Goal: Task Accomplishment & Management: Manage account settings

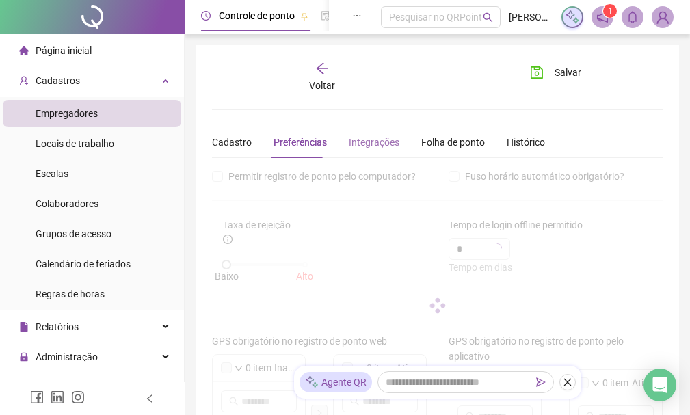
click at [380, 151] on div "Integrações" at bounding box center [374, 142] width 51 height 31
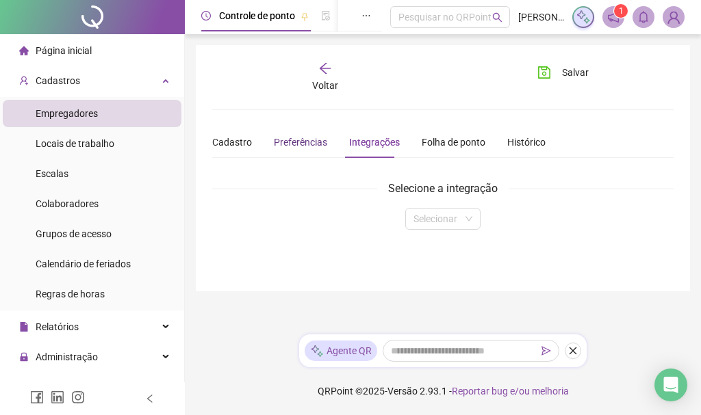
click at [317, 139] on span "Preferências" at bounding box center [300, 142] width 53 height 11
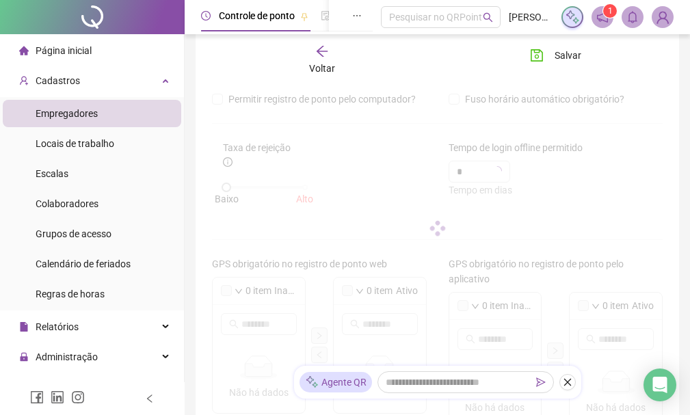
scroll to position [68, 0]
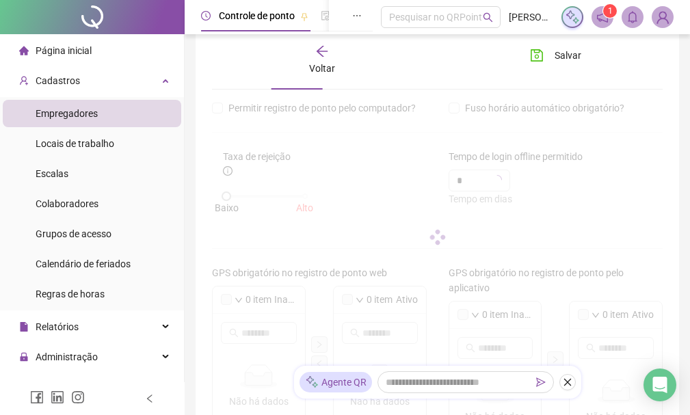
click at [75, 116] on span "Empregadores" at bounding box center [67, 113] width 62 height 11
click at [329, 55] on div "Voltar" at bounding box center [322, 59] width 66 height 31
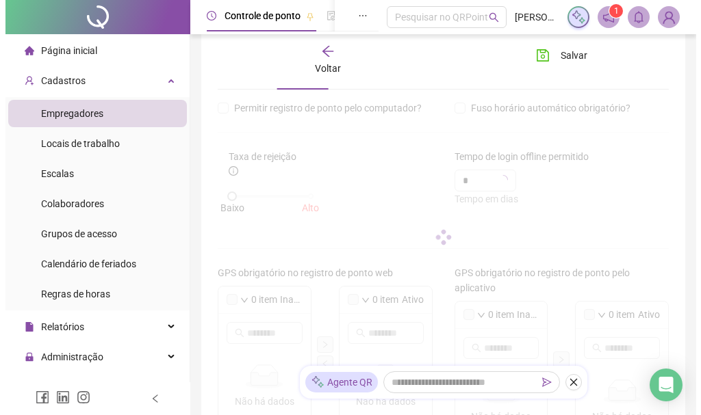
scroll to position [0, 0]
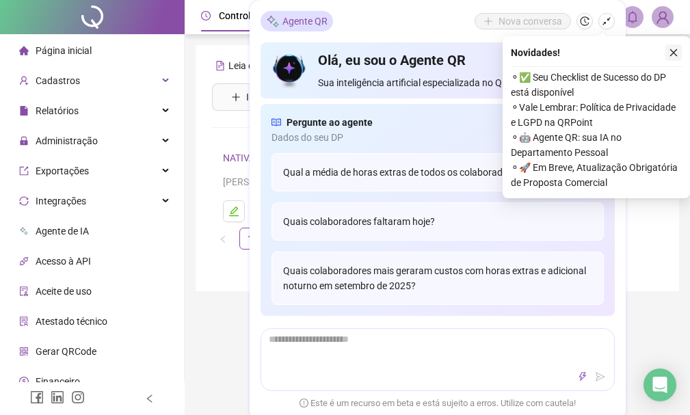
click at [681, 53] on button "button" at bounding box center [674, 52] width 16 height 16
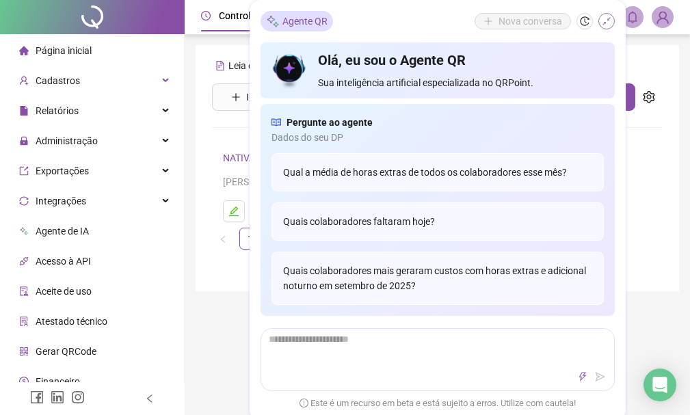
click at [605, 20] on icon "shrink" at bounding box center [607, 21] width 10 height 10
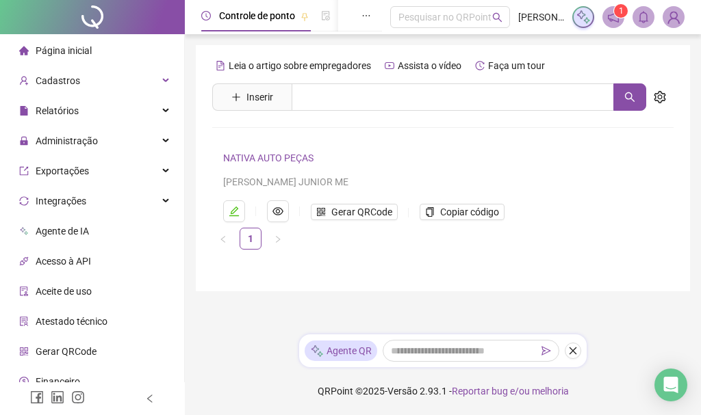
click at [244, 158] on link "NATIVA AUTO PEÇAS" at bounding box center [268, 158] width 90 height 11
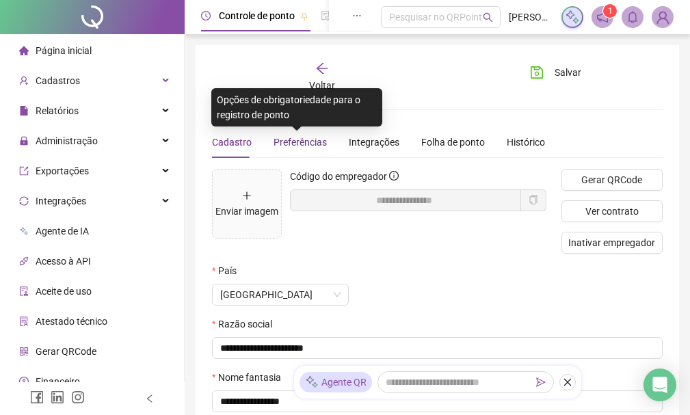
click at [301, 147] on span "Preferências" at bounding box center [300, 142] width 53 height 11
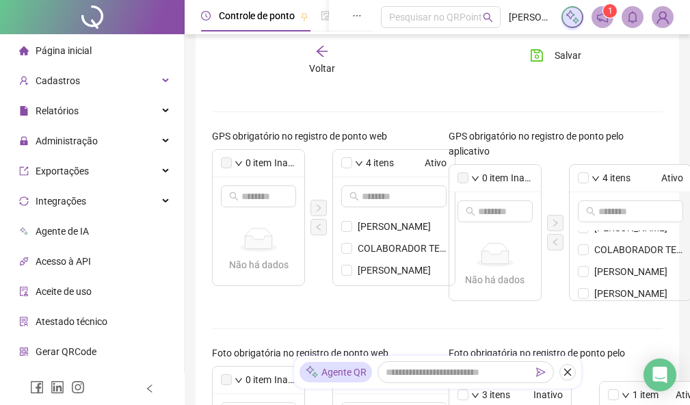
scroll to position [18, 0]
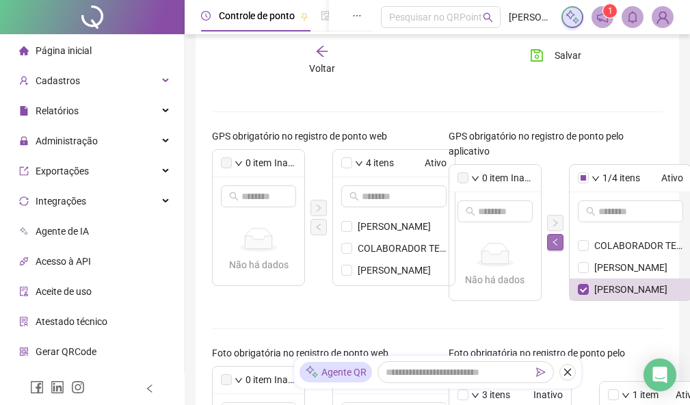
click at [555, 243] on icon "left" at bounding box center [555, 242] width 8 height 8
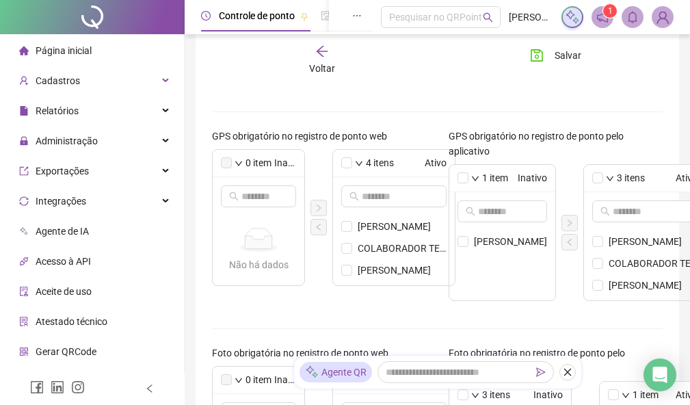
scroll to position [0, 0]
click at [510, 280] on ul "[PERSON_NAME]" at bounding box center [502, 266] width 106 height 70
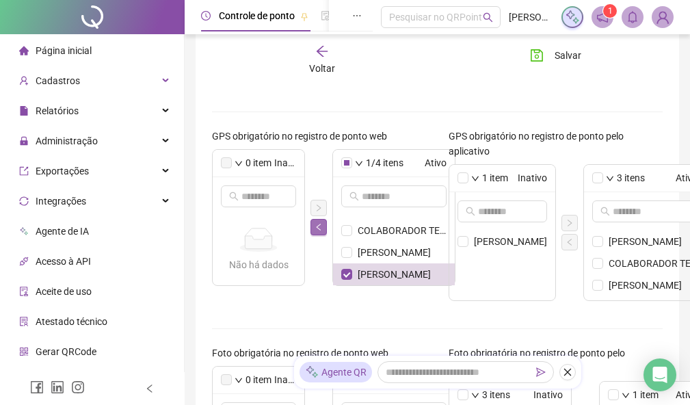
click at [317, 228] on icon "left" at bounding box center [319, 227] width 8 height 8
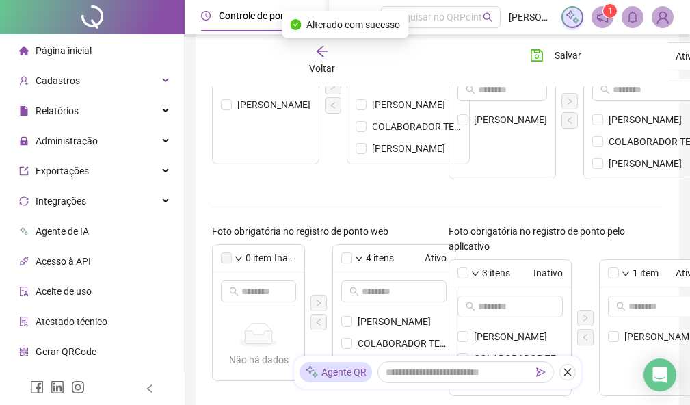
scroll to position [410, 0]
